Goal: Information Seeking & Learning: Learn about a topic

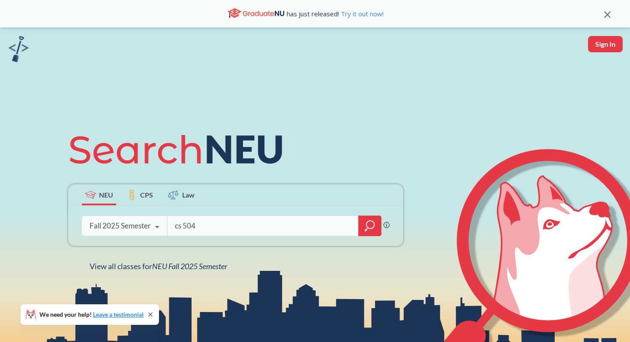
type input "cs 5047"
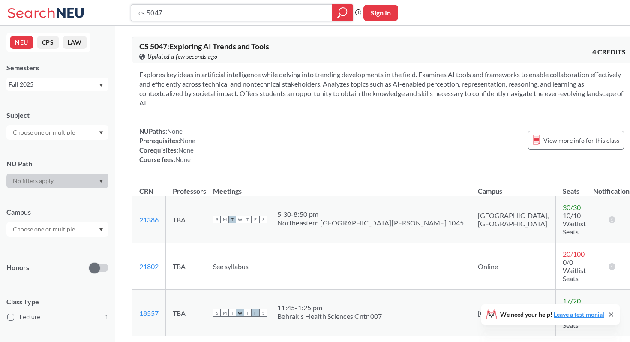
scroll to position [49, 0]
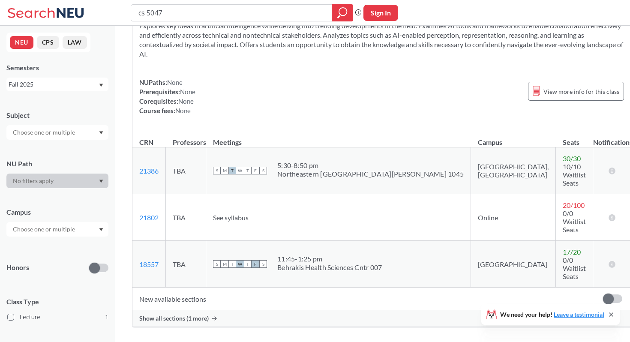
click at [212, 317] on icon at bounding box center [214, 319] width 5 height 4
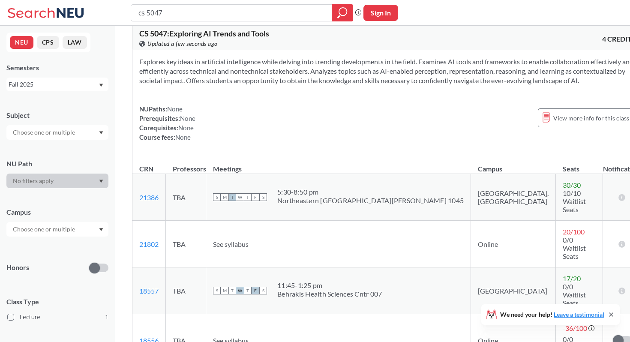
scroll to position [0, 0]
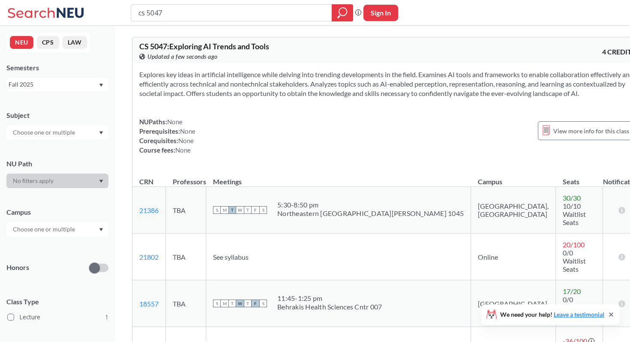
click at [183, 89] on section "Explores key ideas in artificial intelligence while delving into trending devel…" at bounding box center [387, 84] width 497 height 28
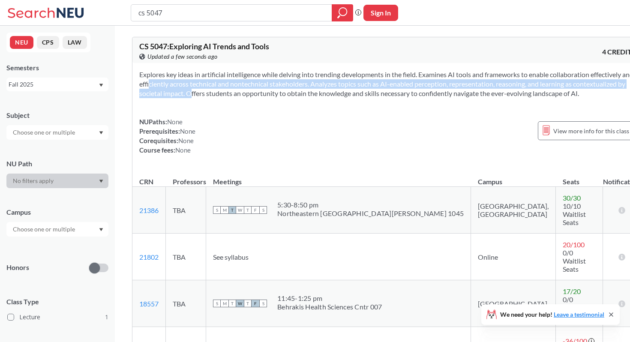
drag, startPoint x: 184, startPoint y: 84, endPoint x: 265, endPoint y: 94, distance: 81.7
click at [265, 94] on section "Explores key ideas in artificial intelligence while delving into trending devel…" at bounding box center [387, 84] width 497 height 28
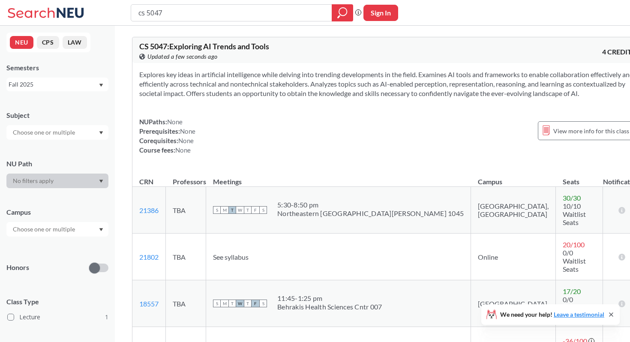
click at [201, 49] on span "CS 5047 : Exploring AI Trends and Tools" at bounding box center [204, 46] width 130 height 9
click at [201, 135] on div "NUPaths: None Prerequisites: None Corequisites: None Course fees: None View mor…" at bounding box center [387, 136] width 497 height 38
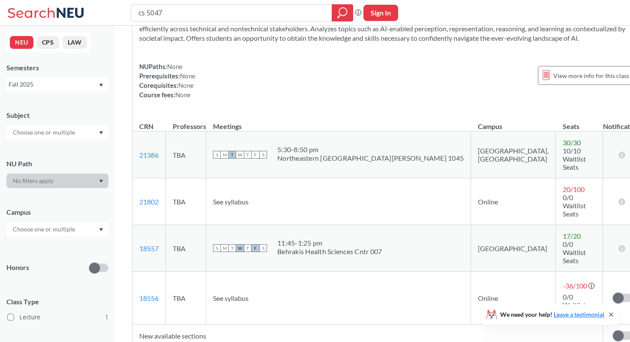
scroll to position [53, 0]
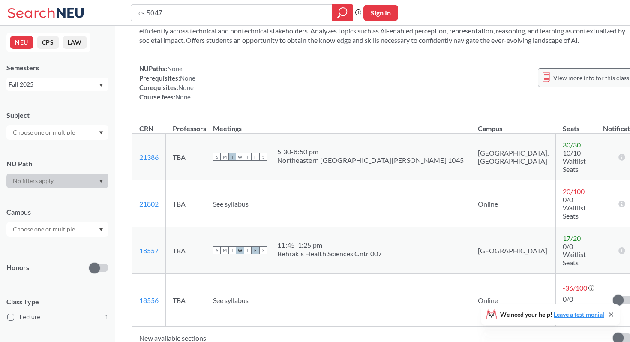
click at [554, 83] on span "View more info for this class" at bounding box center [592, 77] width 76 height 11
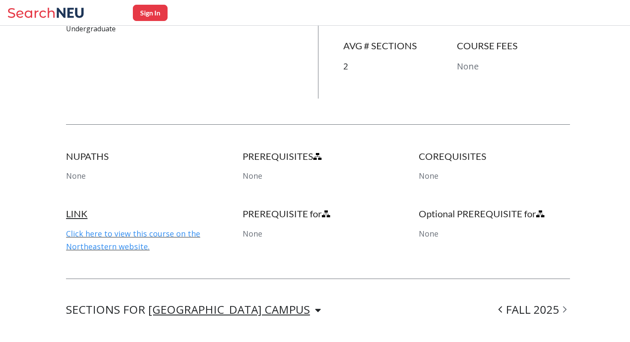
scroll to position [346, 0]
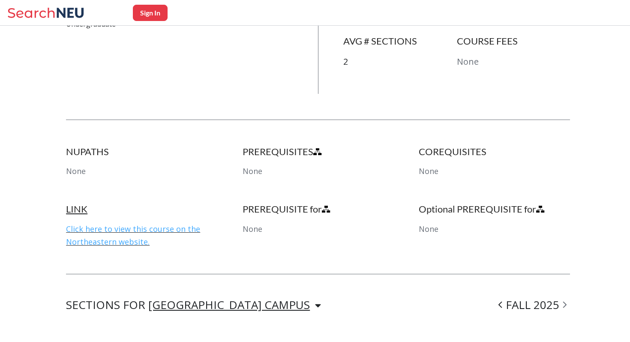
click at [124, 227] on link "Click here to view this course on the Northeastern website." at bounding box center [133, 235] width 134 height 23
